Goal: Understand process/instructions: Learn how to perform a task or action

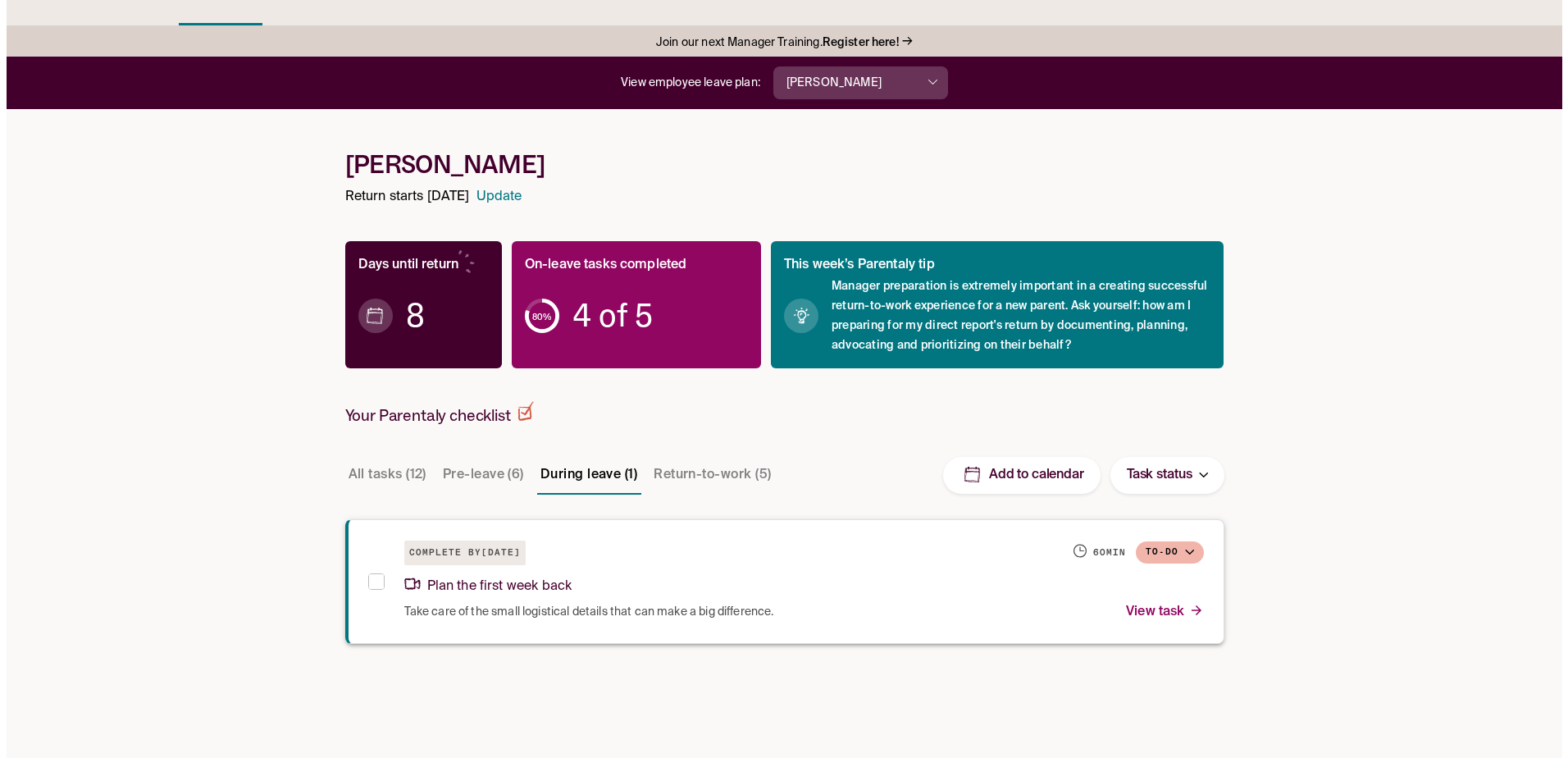
scroll to position [82, 0]
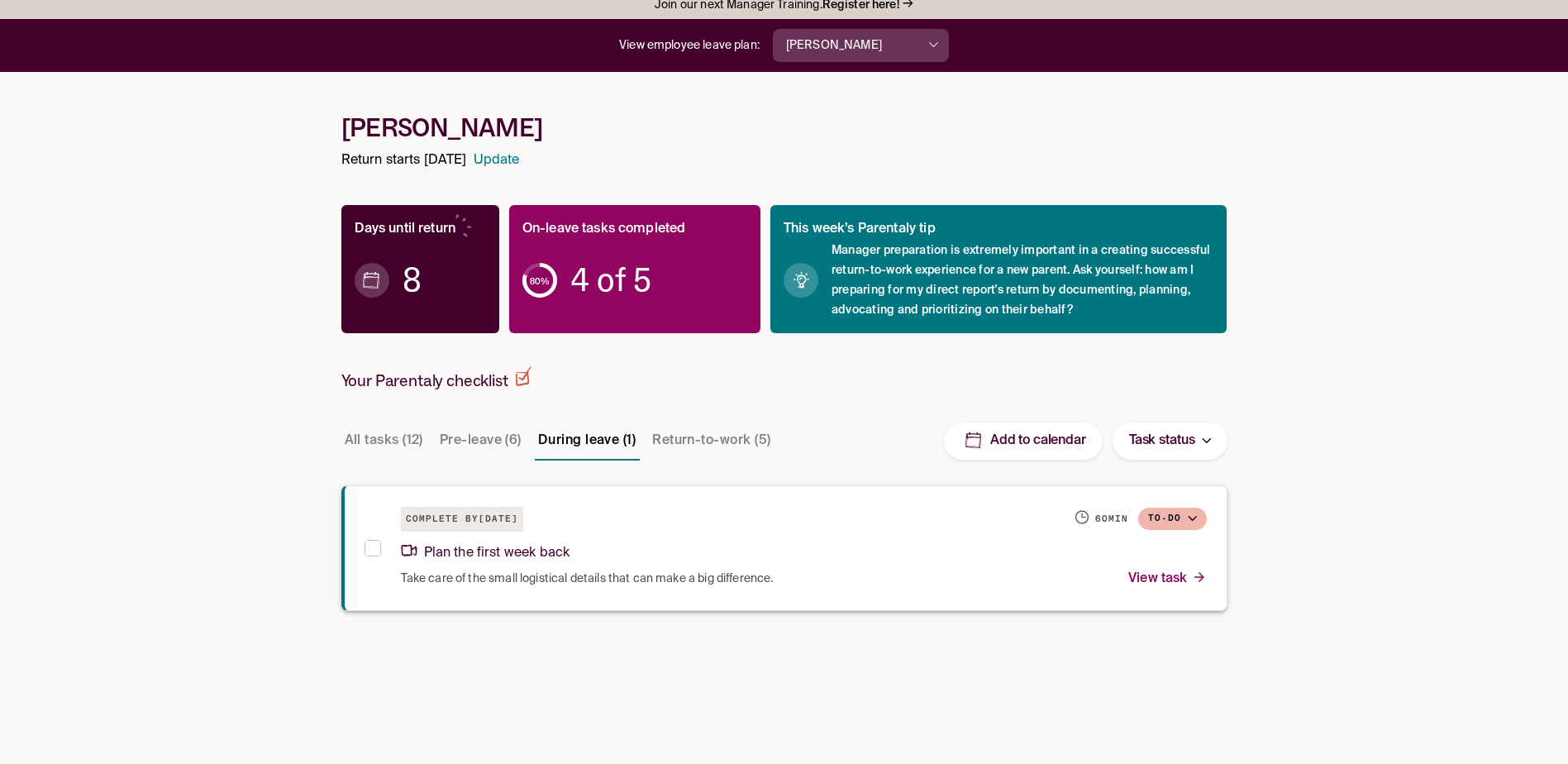
click at [817, 561] on div "Plan the first week back" at bounding box center [803, 551] width 806 height 36
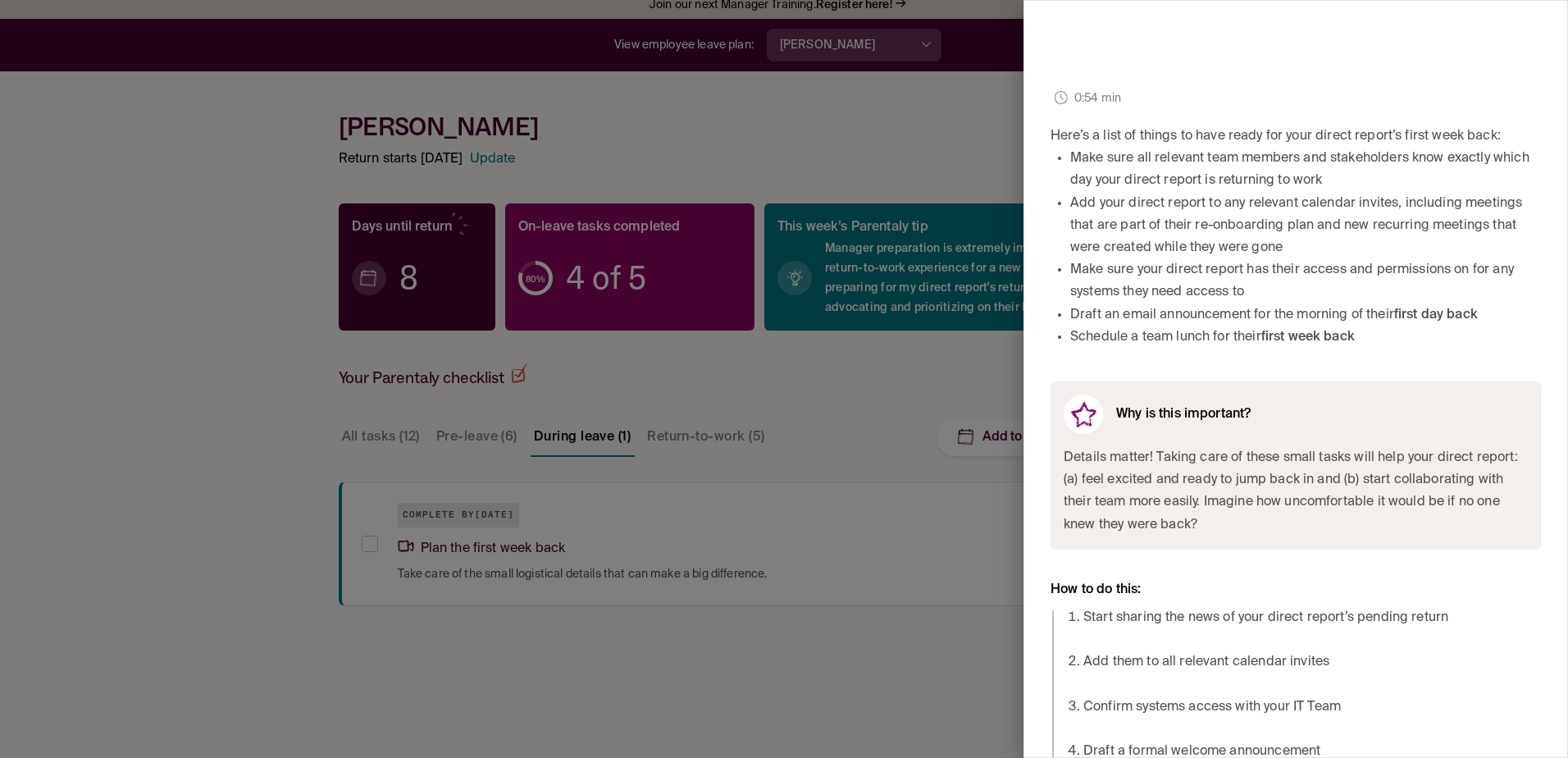
scroll to position [385, 0]
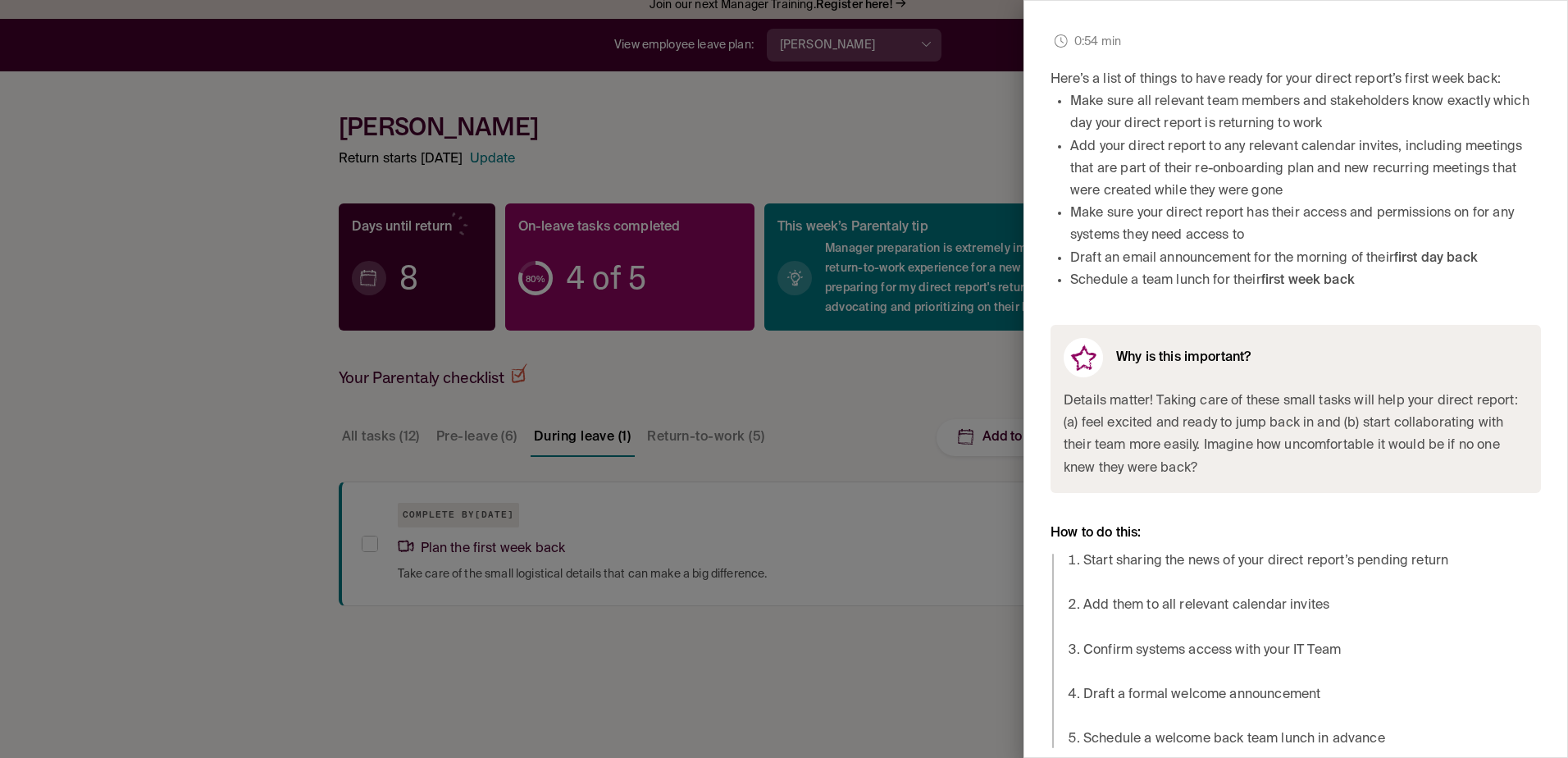
click at [624, 289] on div at bounding box center [784, 379] width 1568 height 758
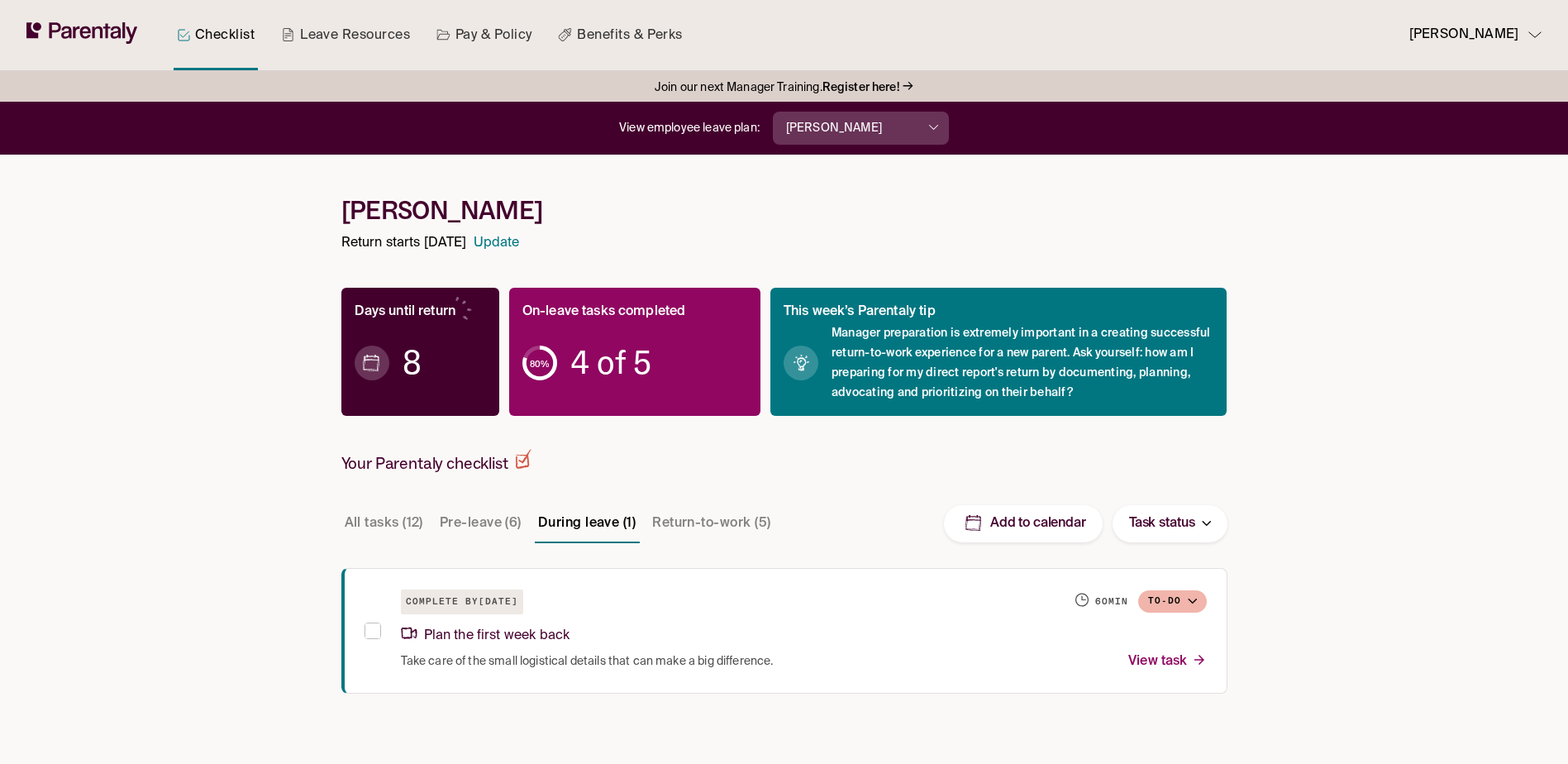
click at [635, 355] on span "4 of 5" at bounding box center [610, 363] width 81 height 17
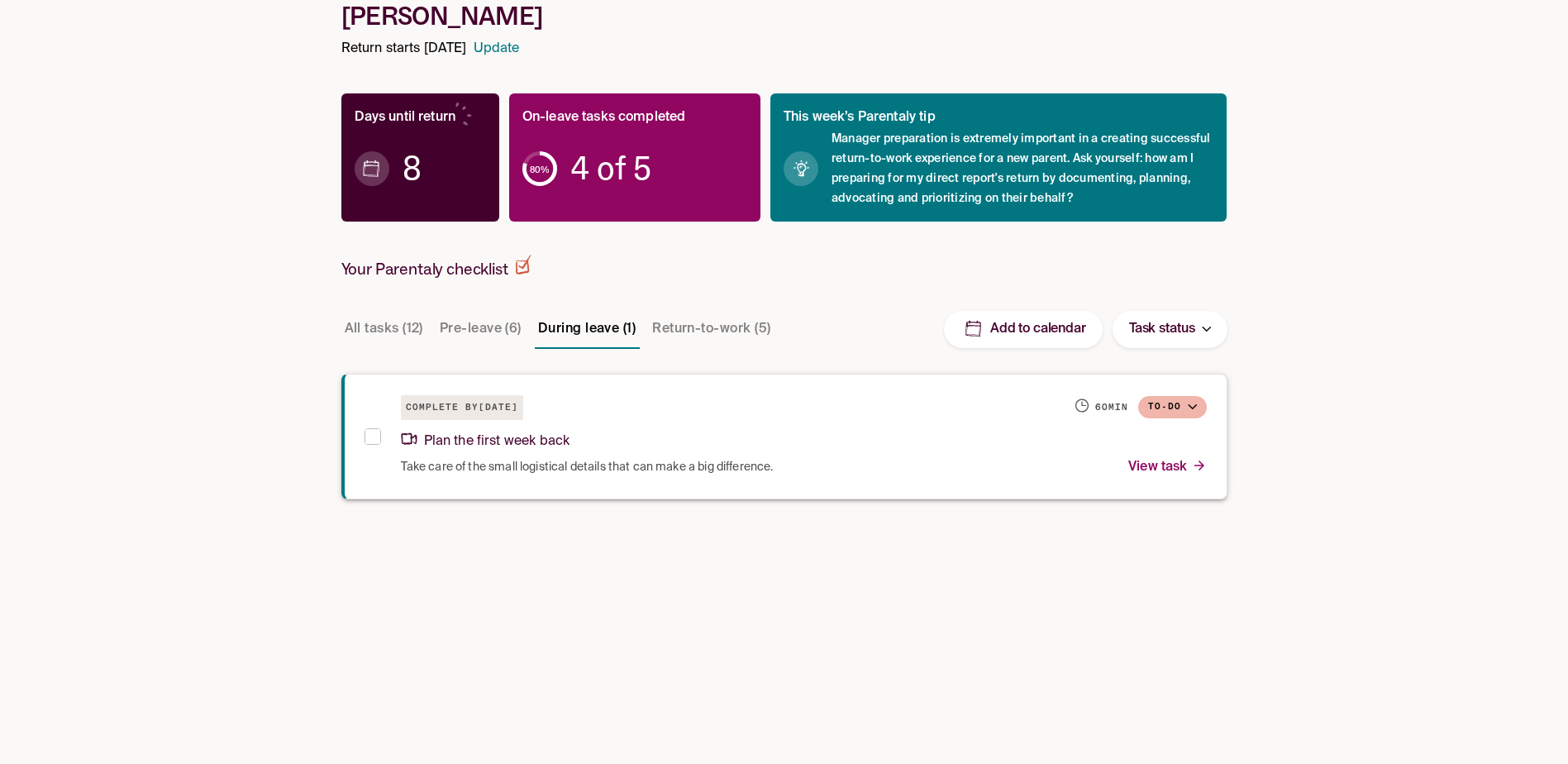
scroll to position [248, 0]
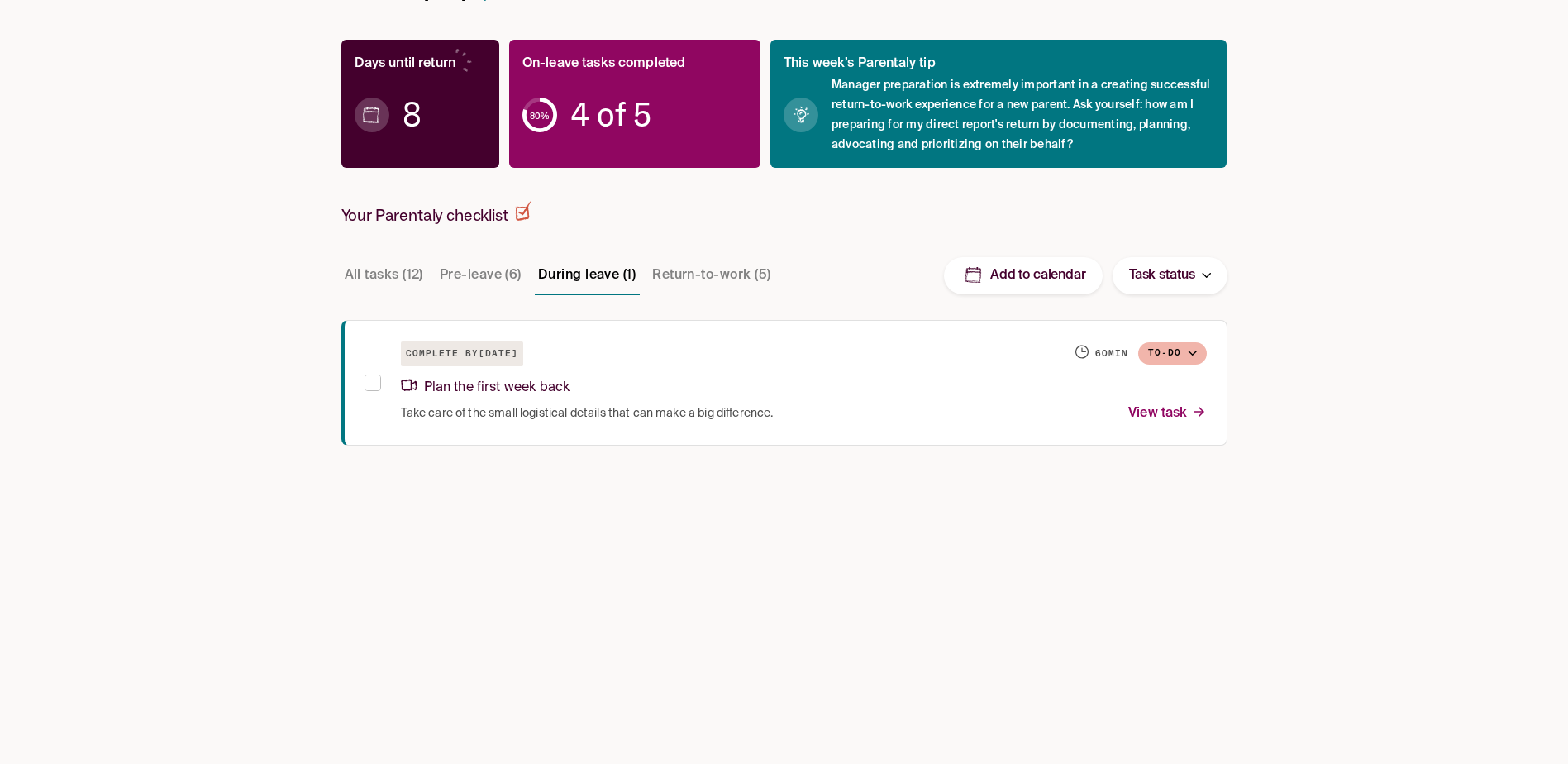
click at [696, 272] on button "Return-to-work (5)" at bounding box center [711, 275] width 125 height 39
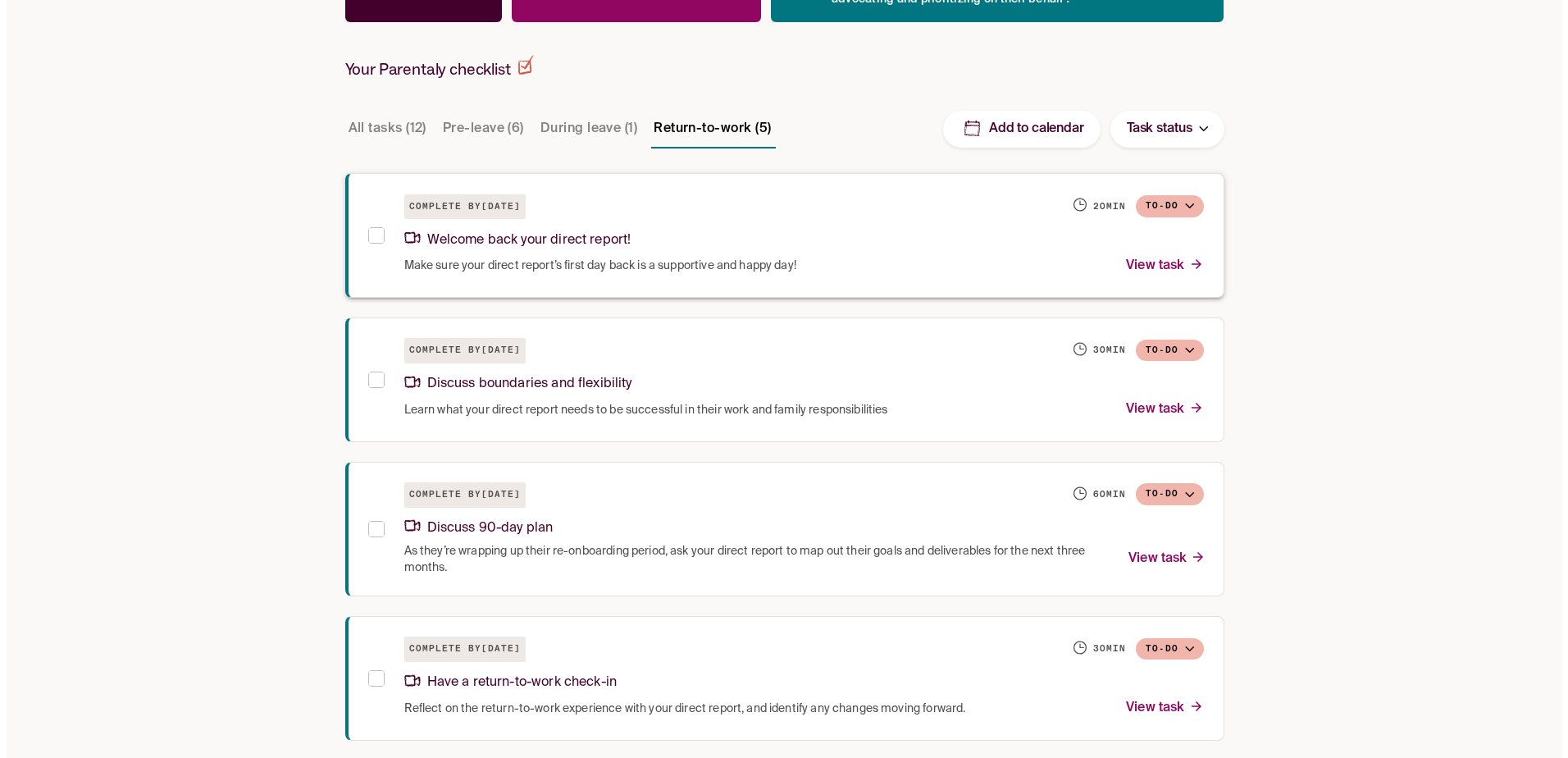
scroll to position [390, 0]
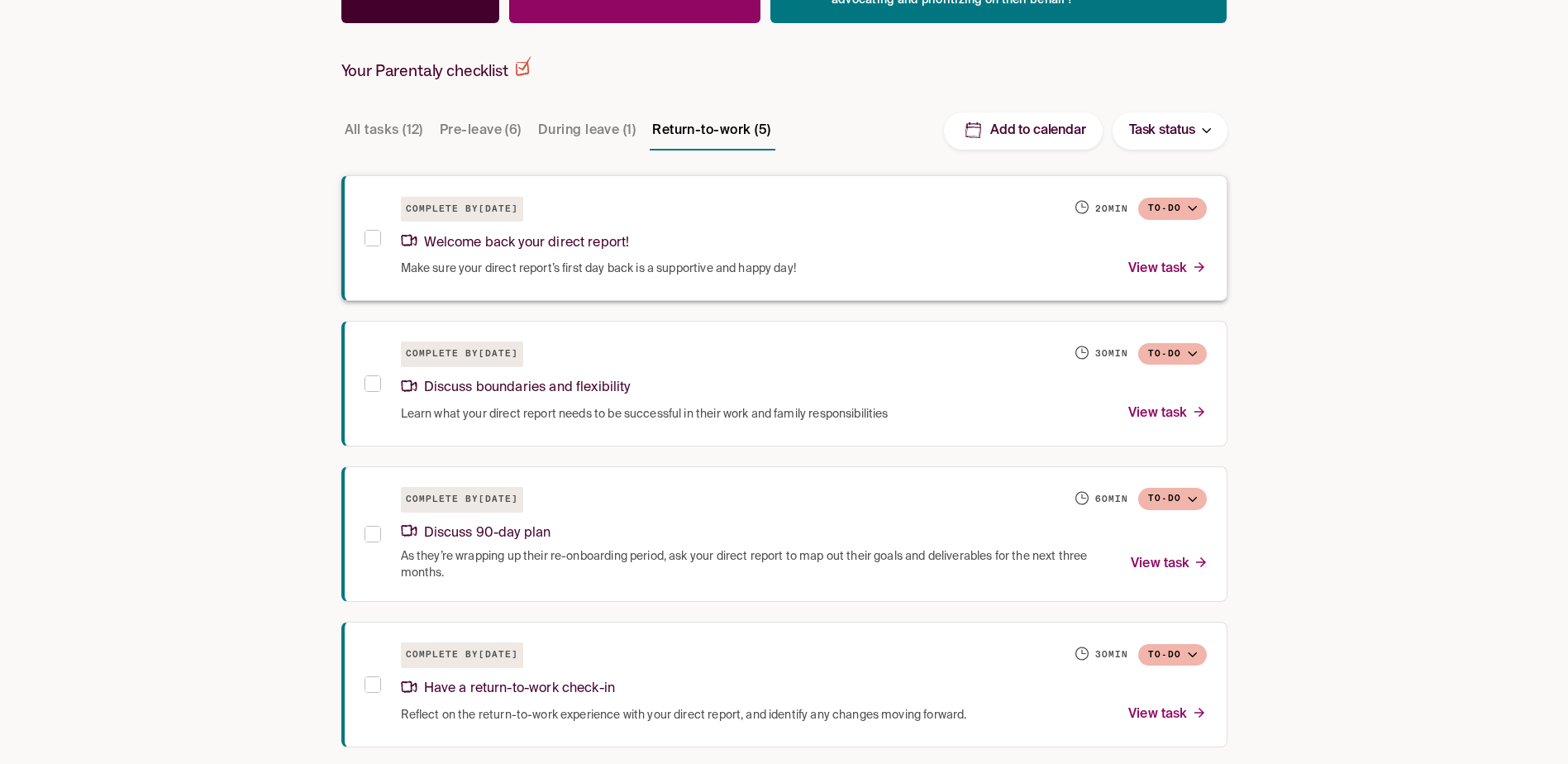
click at [683, 270] on span "Make sure your direct report’s first day back is a supportive and happy day!" at bounding box center [598, 269] width 395 height 17
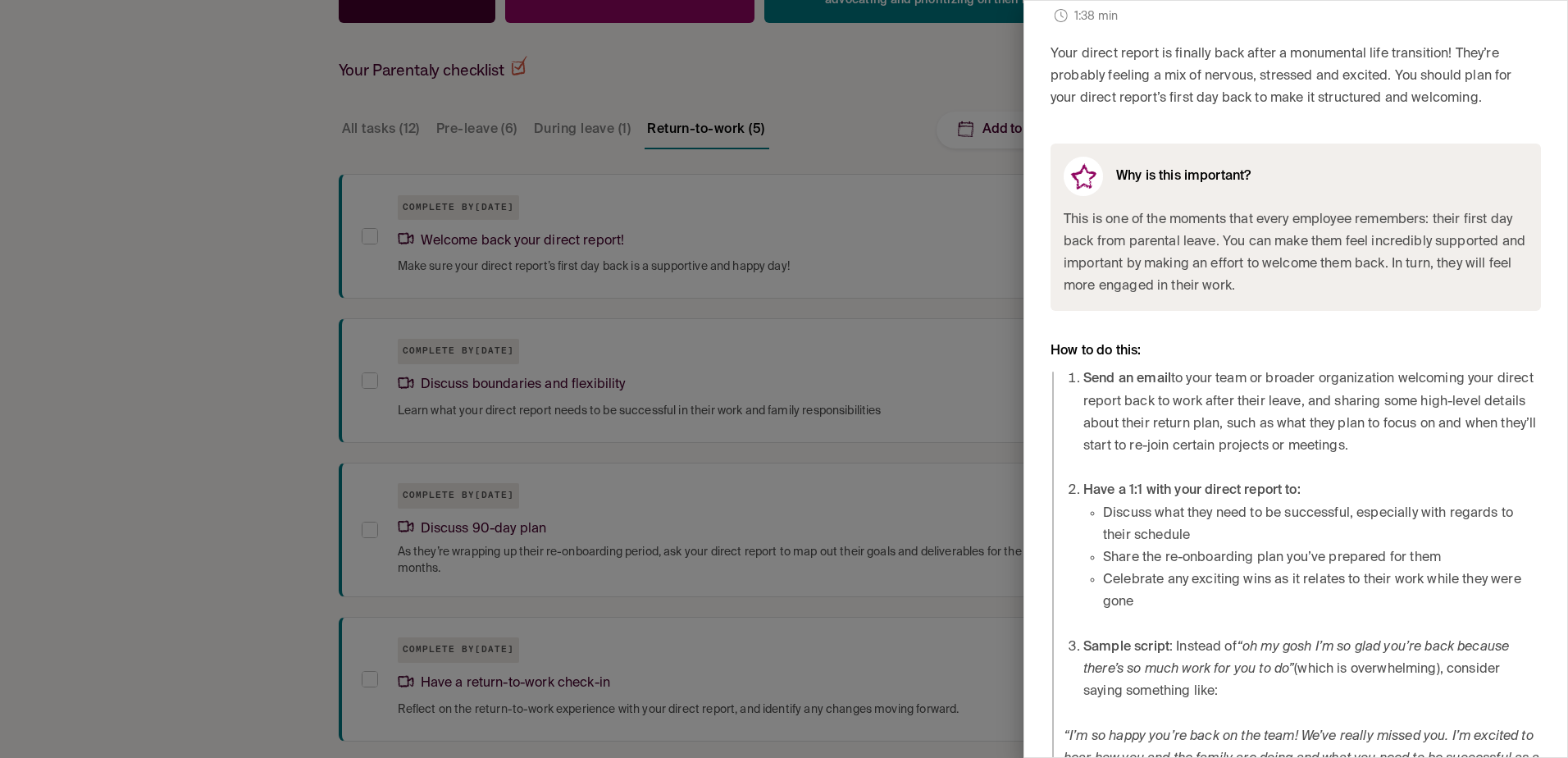
scroll to position [492, 0]
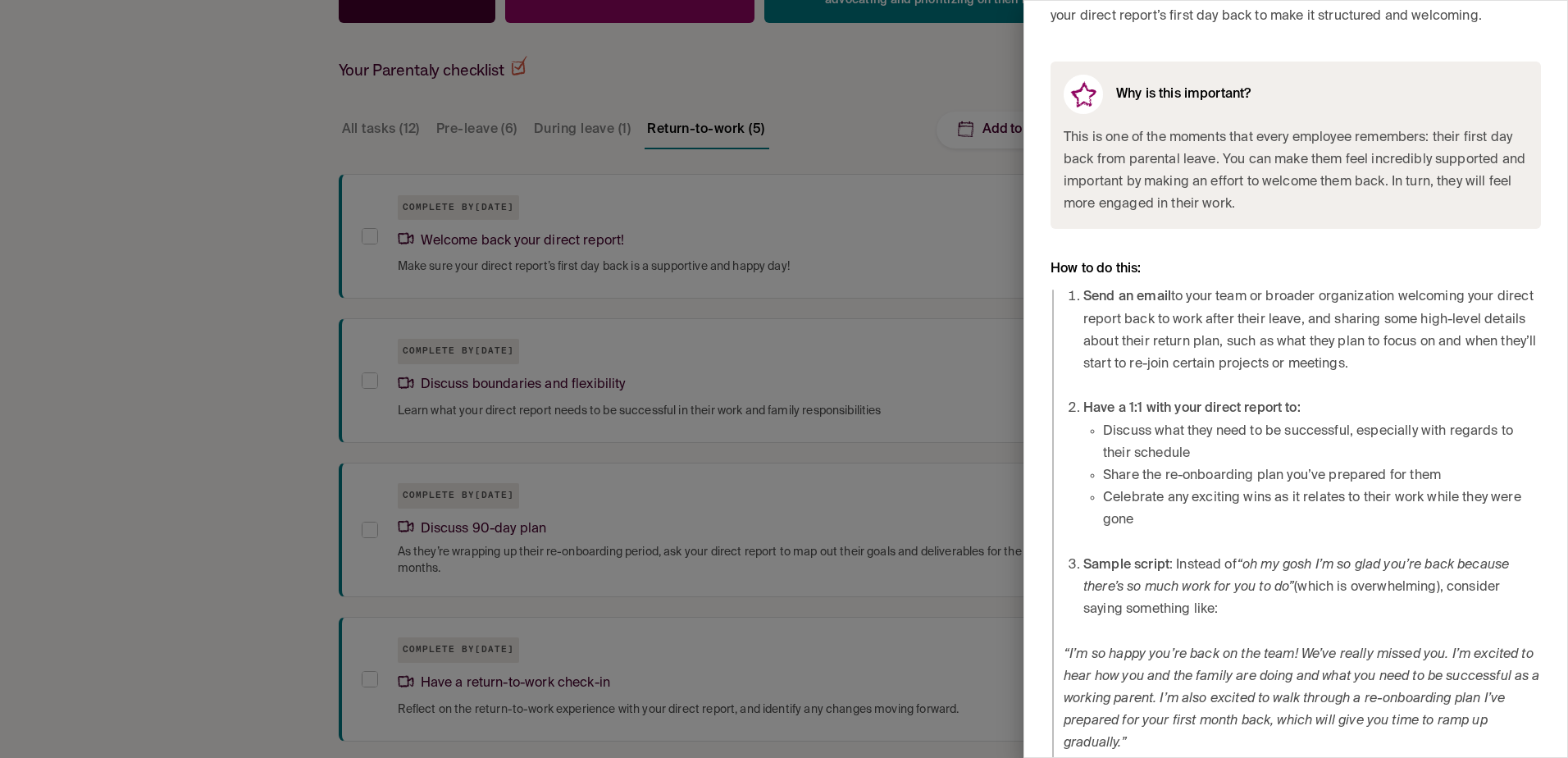
drag, startPoint x: 1085, startPoint y: 287, endPoint x: 1446, endPoint y: 365, distance: 369.3
click at [1446, 365] on li "Send an email to your team or broader organization welcoming your direct report…" at bounding box center [1312, 331] width 458 height 89
copy li "Send an email to your team or broader organization welcoming your direct report…"
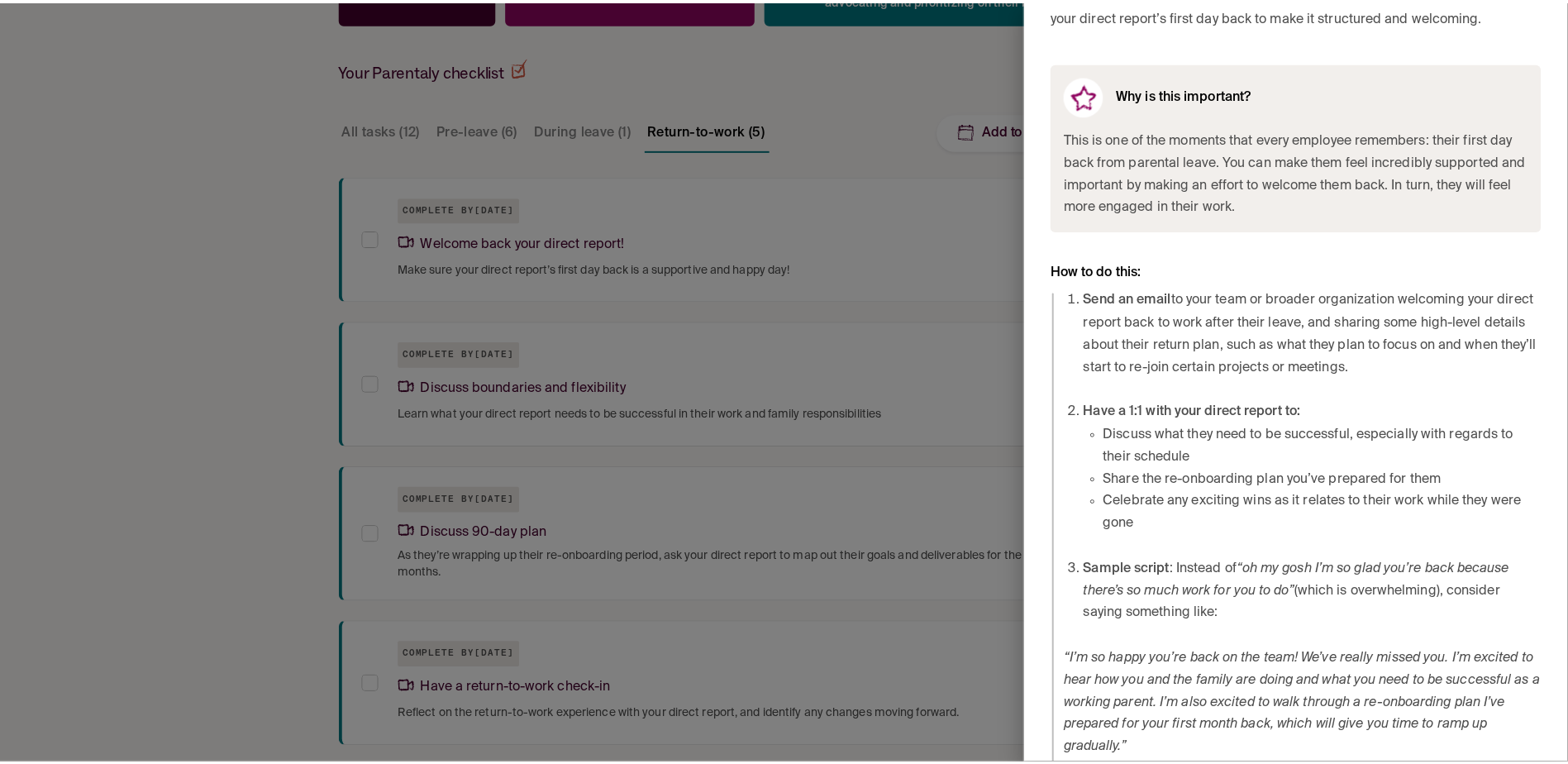
scroll to position [522, 0]
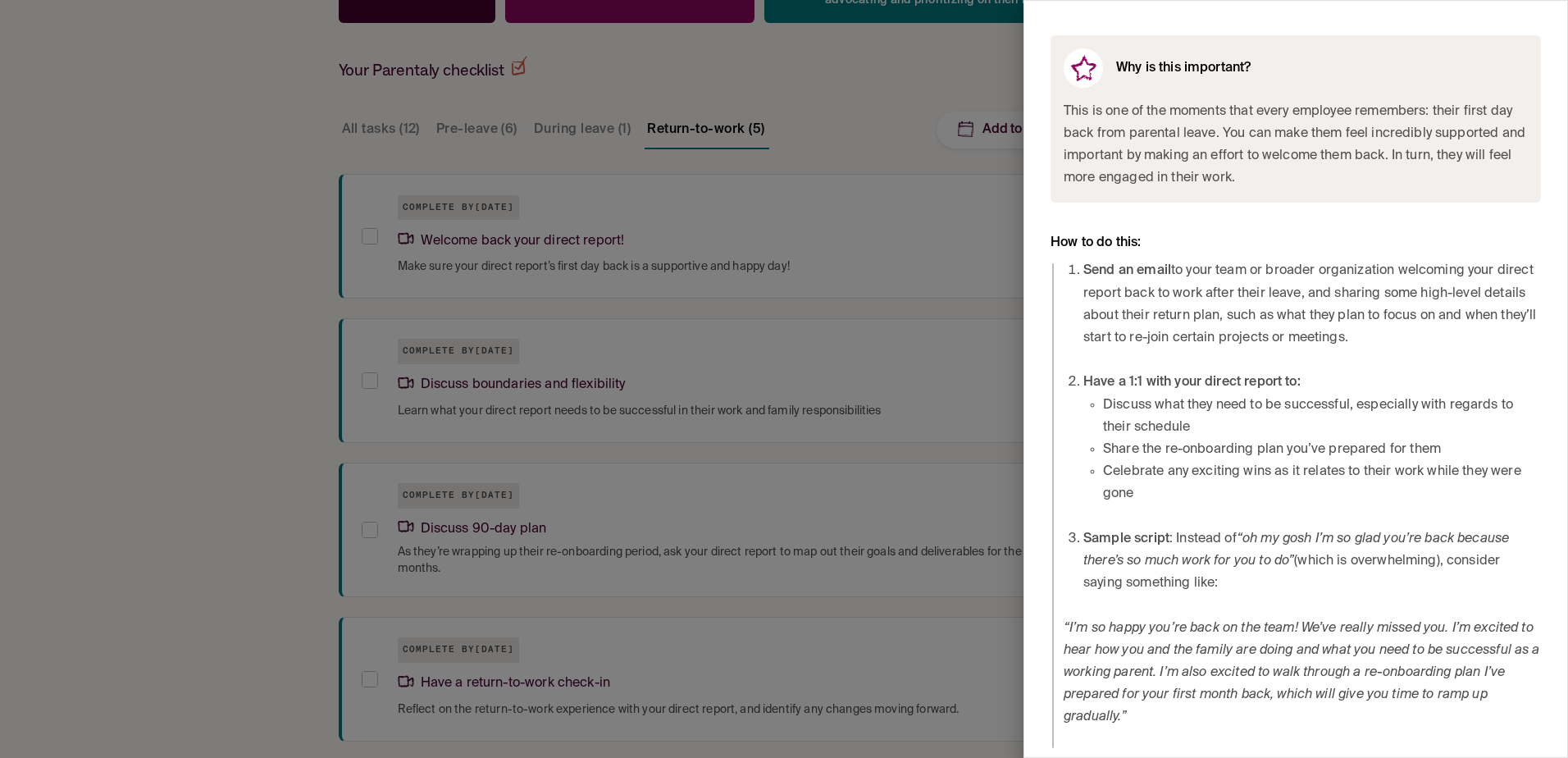
click at [926, 376] on div at bounding box center [784, 379] width 1568 height 758
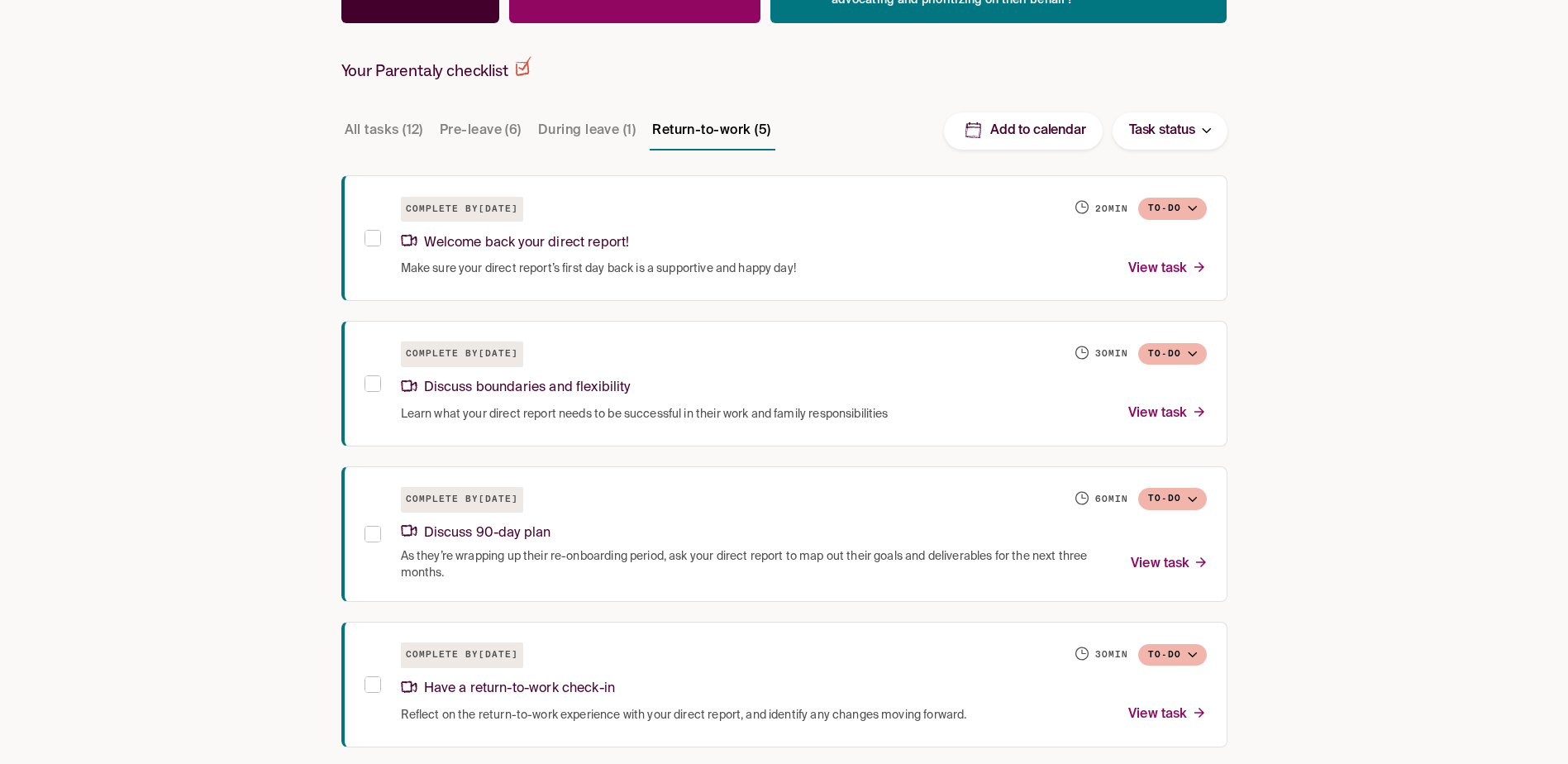
click at [1337, 435] on div "Checklist Leave Resources Pay & Policy Benefits & Perks [PERSON_NAME] Join our …" at bounding box center [784, 268] width 1568 height 1322
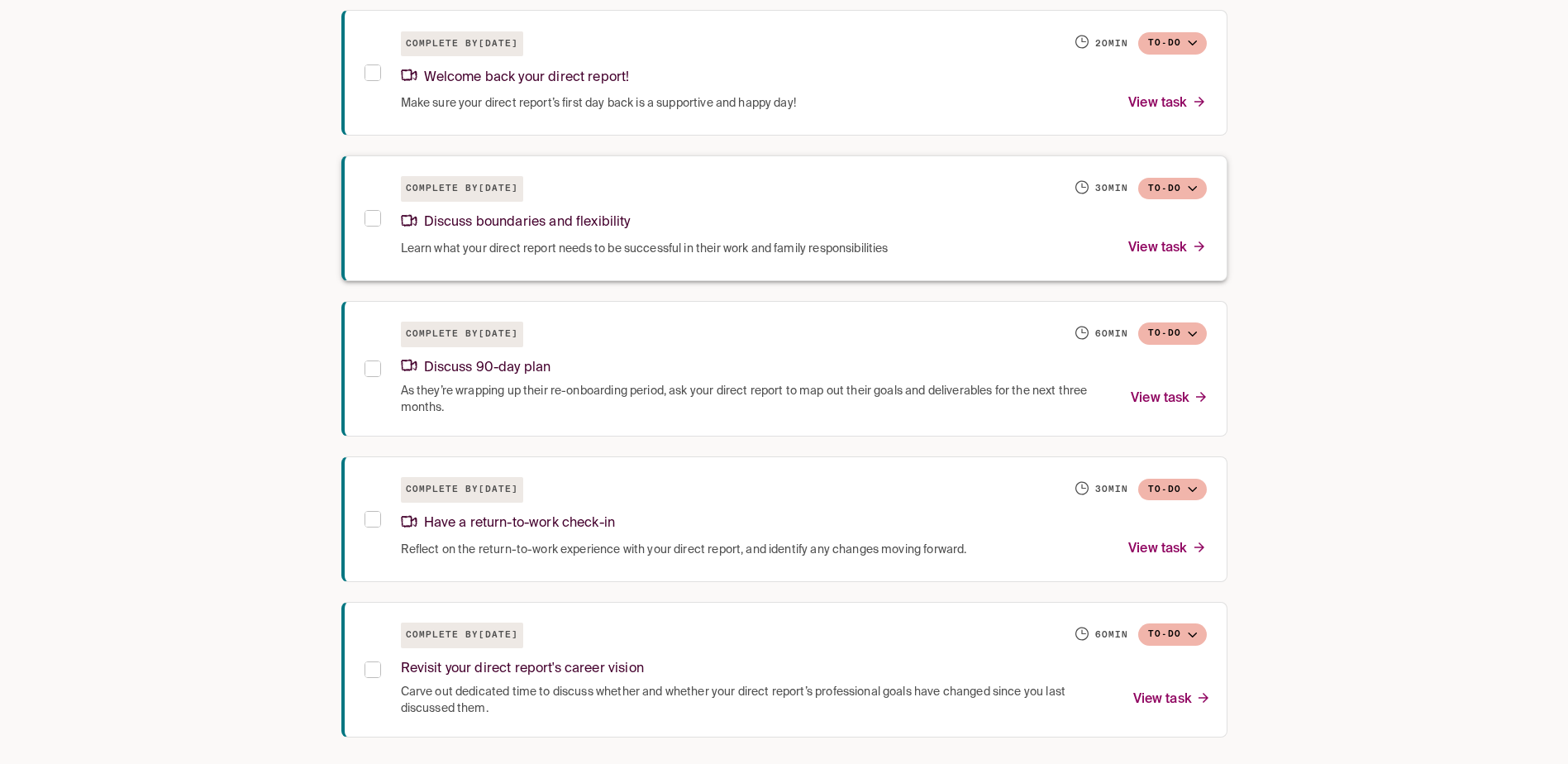
click at [789, 216] on div "Discuss boundaries and flexibility" at bounding box center [803, 220] width 806 height 36
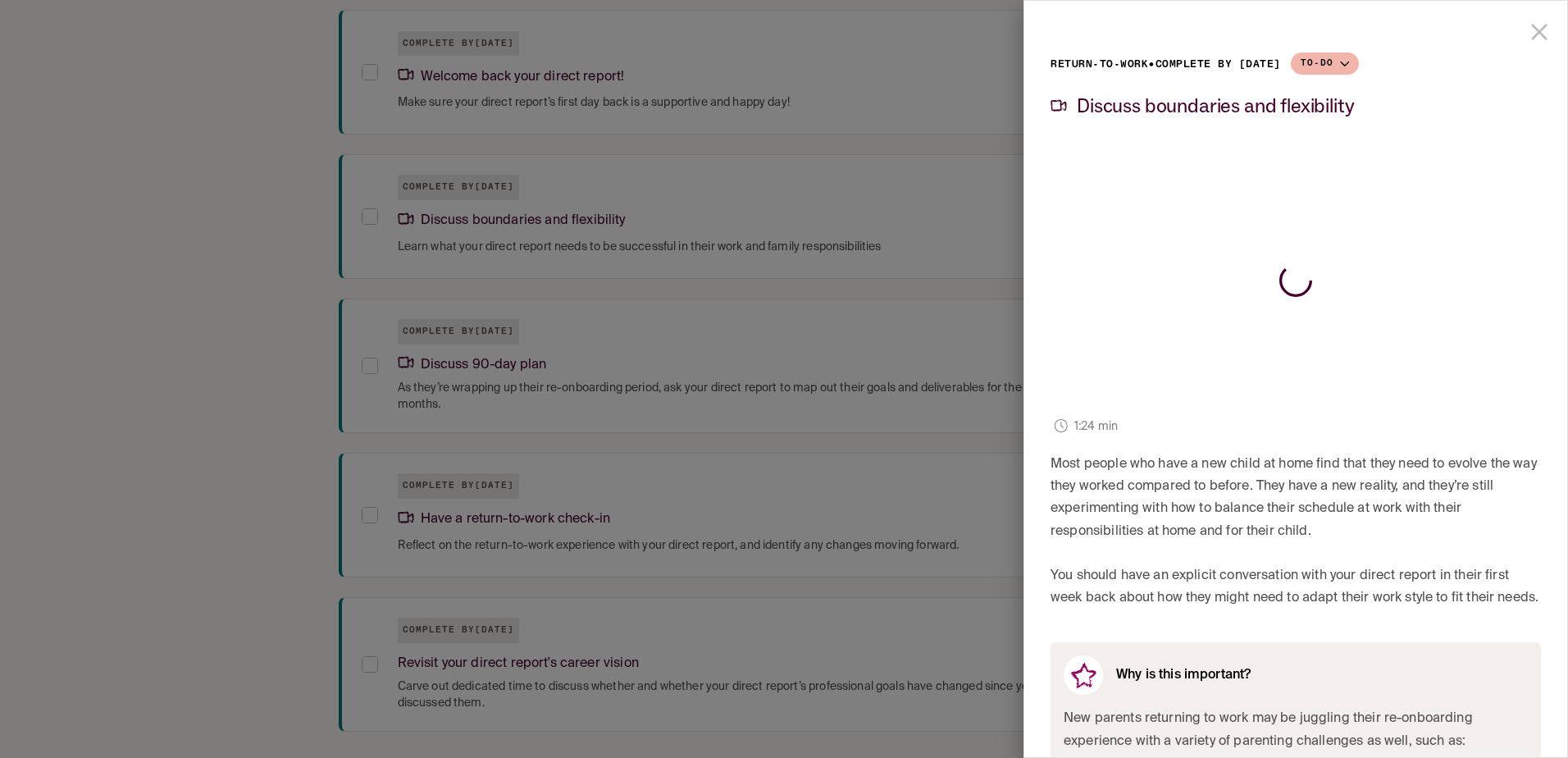
click at [136, 410] on div at bounding box center [784, 379] width 1568 height 758
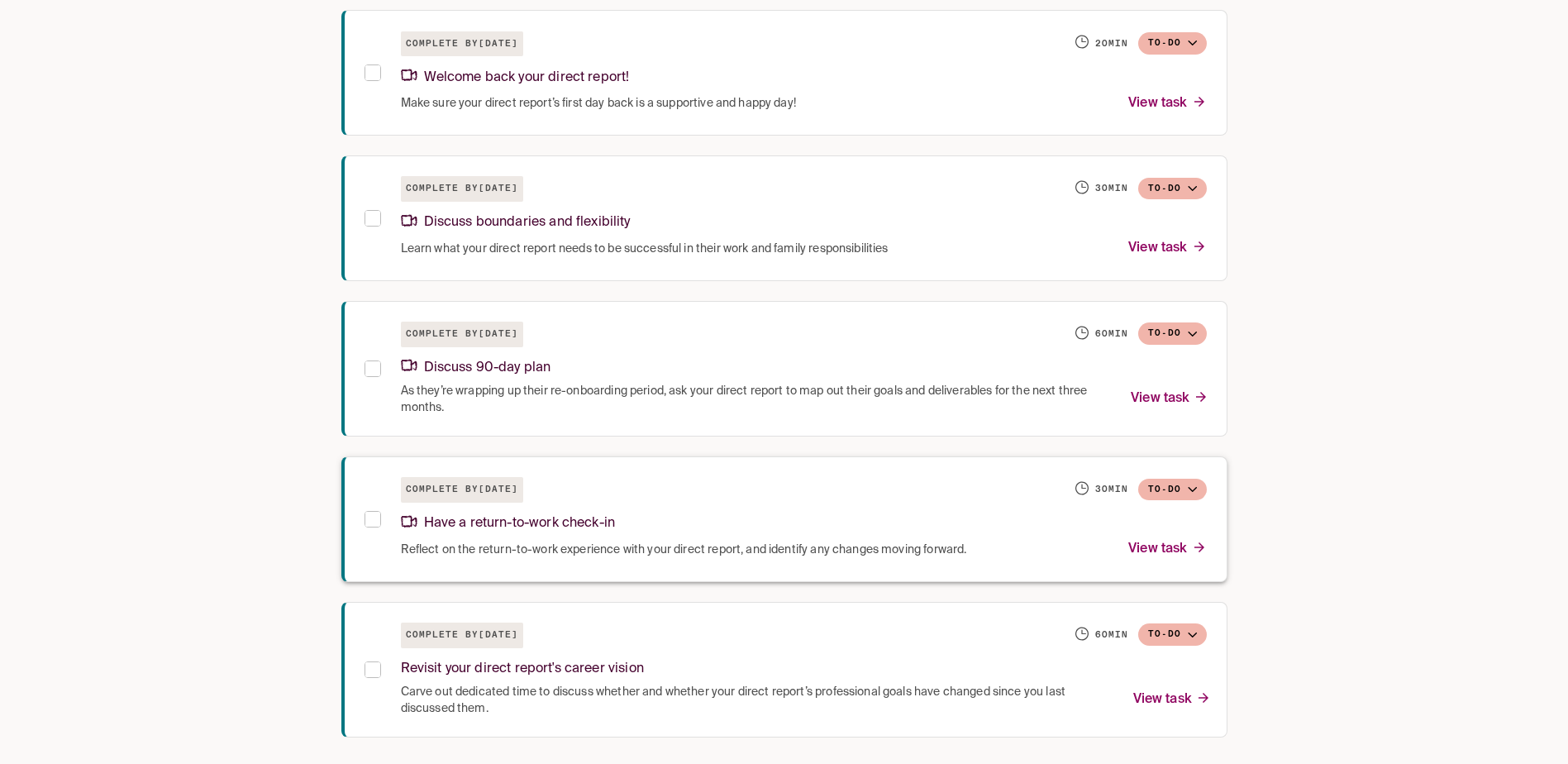
click at [807, 541] on div "Reflect on the return-to-work experience with your direct report, and identify …" at bounding box center [803, 550] width 806 height 22
